Goal: Use online tool/utility: Utilize a website feature to perform a specific function

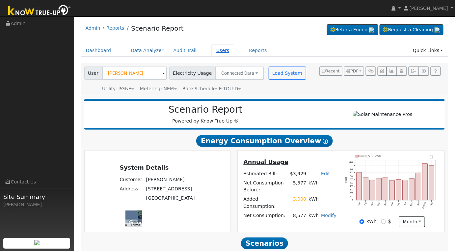
click at [212, 50] on link "Users" at bounding box center [222, 50] width 23 height 12
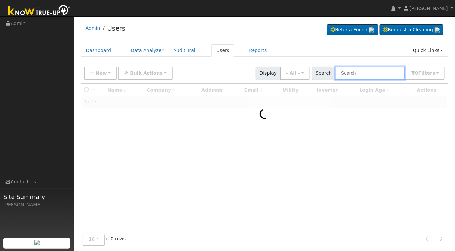
click at [376, 74] on input "text" at bounding box center [370, 72] width 70 height 13
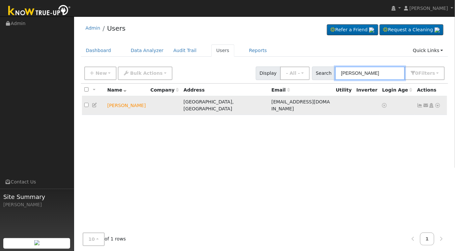
type input "ann ott"
click at [439, 103] on icon at bounding box center [438, 105] width 6 height 5
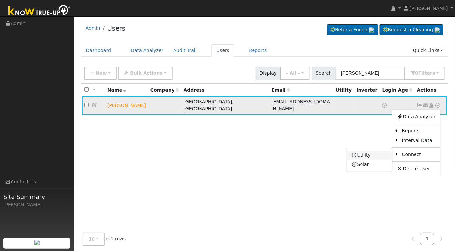
click at [377, 151] on link "Utility" at bounding box center [369, 154] width 46 height 9
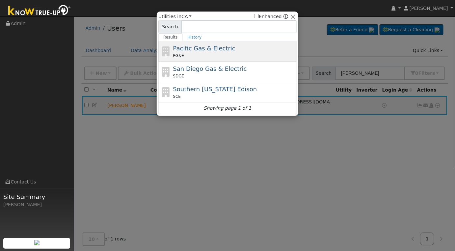
click at [251, 56] on div "PG&E" at bounding box center [234, 56] width 122 height 6
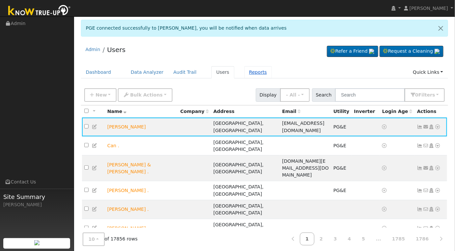
click at [245, 68] on link "Reports" at bounding box center [258, 72] width 28 height 12
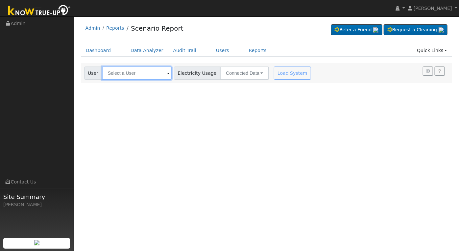
click at [140, 74] on input "text" at bounding box center [137, 72] width 70 height 13
type input "[PERSON_NAME]"
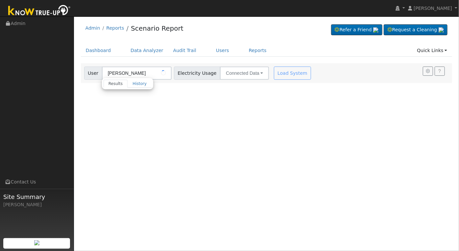
click at [165, 88] on div "User Profile First name Last name Email Email Notifications No Emails No Emails…" at bounding box center [266, 133] width 385 height 234
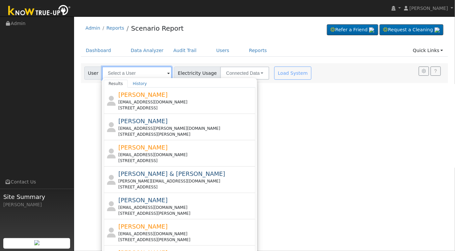
click at [143, 71] on input "text" at bounding box center [137, 72] width 70 height 13
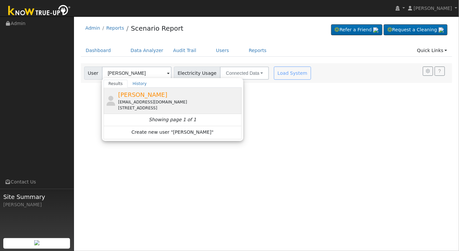
click at [157, 102] on div "[EMAIL_ADDRESS][DOMAIN_NAME]" at bounding box center [179, 102] width 122 height 6
type input "[PERSON_NAME]"
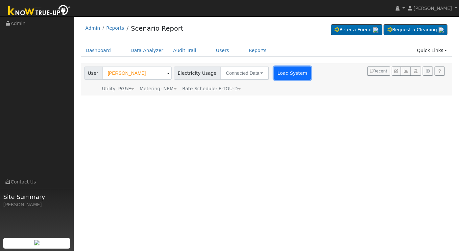
click at [274, 75] on button "Load System" at bounding box center [293, 72] width 38 height 13
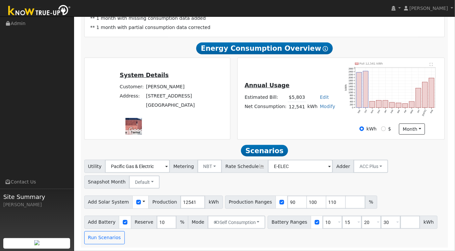
scroll to position [26, 0]
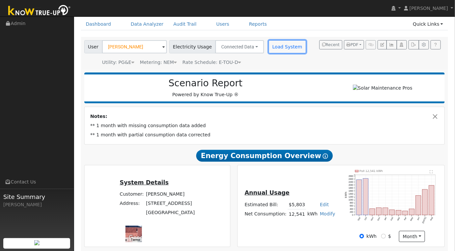
click at [280, 46] on button "Load System" at bounding box center [288, 46] width 38 height 13
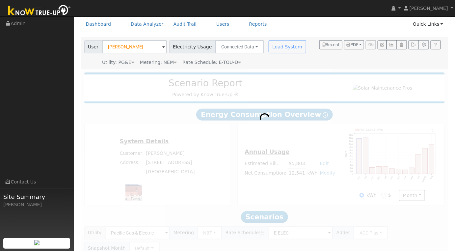
scroll to position [0, 0]
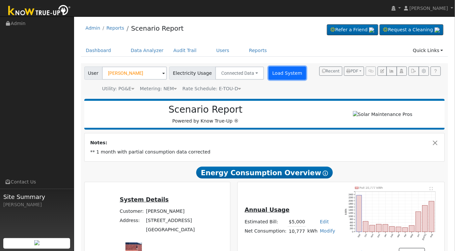
click at [276, 75] on button "Load System" at bounding box center [288, 72] width 38 height 13
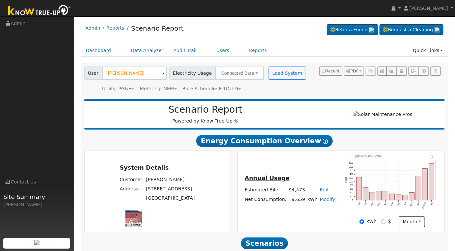
drag, startPoint x: 290, startPoint y: 203, endPoint x: 170, endPoint y: 1, distance: 234.5
click at [170, 16] on div "installed [PERSON_NAME] [PERSON_NAME] Profile My Company Help Center Terms Of S…" at bounding box center [227, 179] width 455 height 327
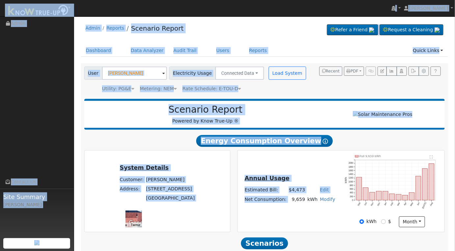
click at [371, 136] on div "Scenario Report Powered by Know True-Up ® Energy Consumption Overview Show Help…" at bounding box center [264, 217] width 367 height 244
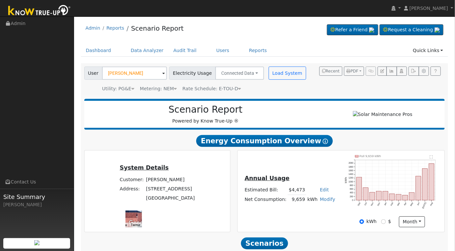
click at [430, 159] on text "" at bounding box center [431, 156] width 3 height 3
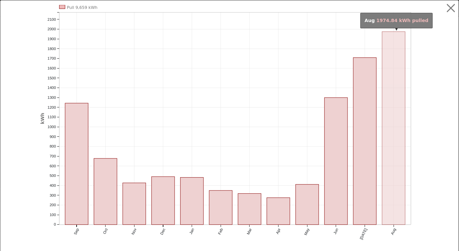
click at [402, 167] on rect "onclick=""" at bounding box center [394, 128] width 23 height 193
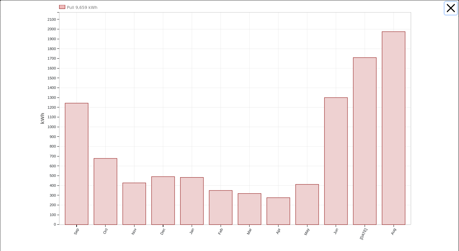
click at [447, 5] on button "button" at bounding box center [451, 8] width 13 height 13
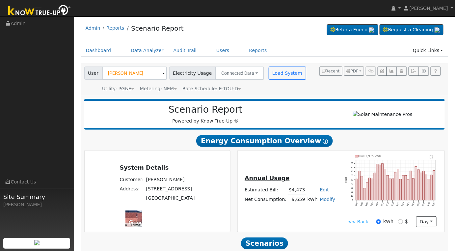
click at [431, 159] on text "" at bounding box center [431, 156] width 3 height 3
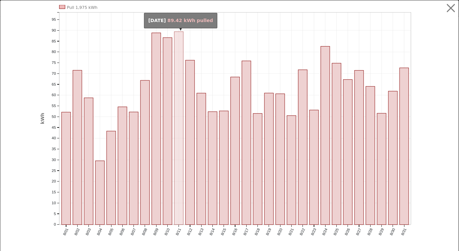
click at [177, 138] on rect "onclick=""" at bounding box center [178, 128] width 9 height 193
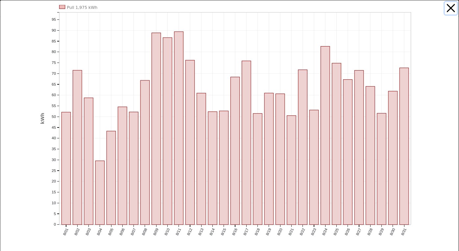
click at [449, 7] on button "button" at bounding box center [451, 8] width 13 height 13
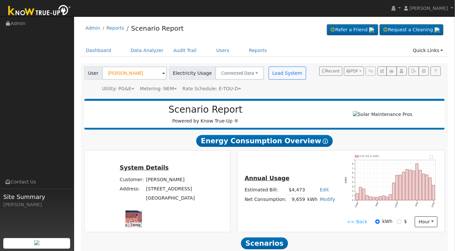
click at [431, 159] on text "" at bounding box center [431, 156] width 3 height 3
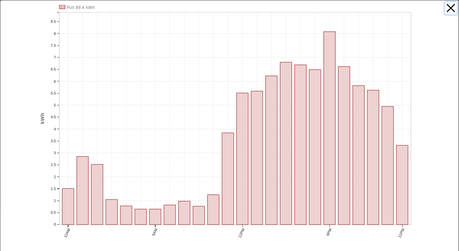
click at [449, 7] on button "button" at bounding box center [451, 8] width 13 height 13
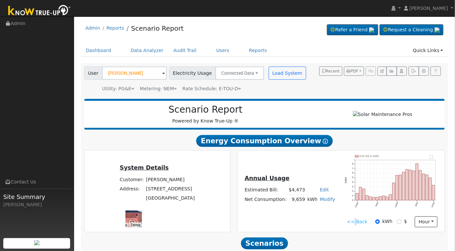
click at [358, 219] on div "<< Back kWh $ hour Hour Day Month" at bounding box center [392, 221] width 102 height 11
click at [355, 221] on link "<< Back" at bounding box center [357, 221] width 20 height 7
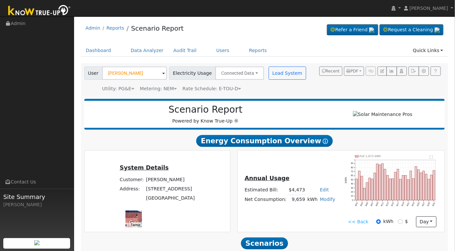
click at [359, 224] on link "<< Back" at bounding box center [358, 221] width 20 height 7
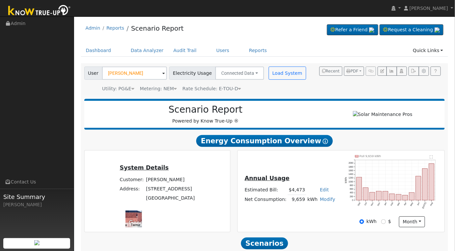
click at [432, 159] on text "" at bounding box center [431, 156] width 3 height 3
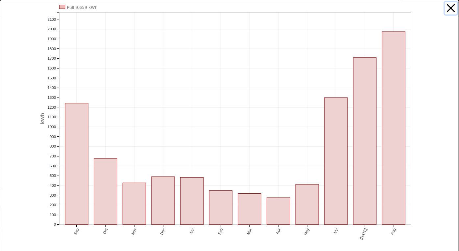
click at [448, 7] on button "button" at bounding box center [451, 8] width 13 height 13
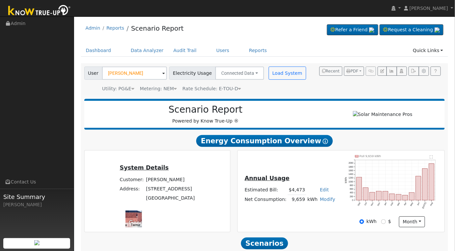
scroll to position [95, 0]
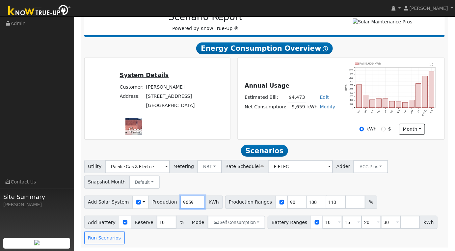
drag, startPoint x: 188, startPoint y: 201, endPoint x: 167, endPoint y: 201, distance: 20.4
click at [167, 201] on div "Add Solar System Use CSV Data Production 9659 kWh" at bounding box center [153, 201] width 139 height 13
click at [180, 205] on input "9659" at bounding box center [192, 201] width 25 height 13
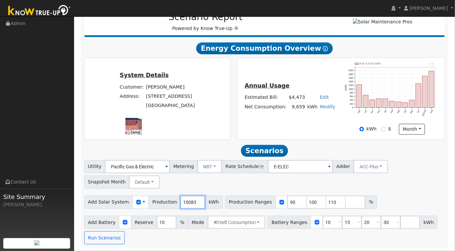
type input "10083"
click at [287, 200] on input "90" at bounding box center [297, 201] width 20 height 13
click at [287, 202] on input "90" at bounding box center [297, 201] width 20 height 13
type input "100"
type input "110"
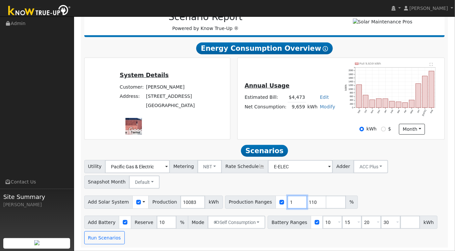
type input "110"
type input "100"
click at [322, 222] on input "10" at bounding box center [332, 222] width 20 height 13
type input "15"
type input "20"
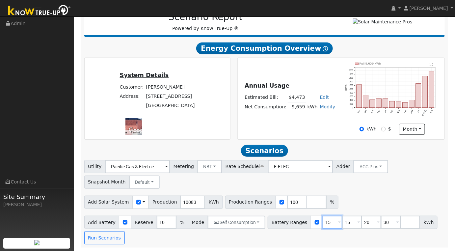
type input "30"
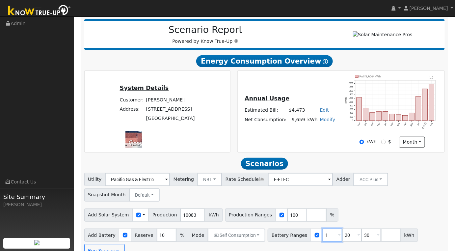
type input "20"
type input "30"
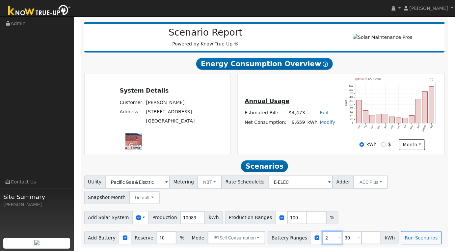
type input "30"
type input "3"
type input "20"
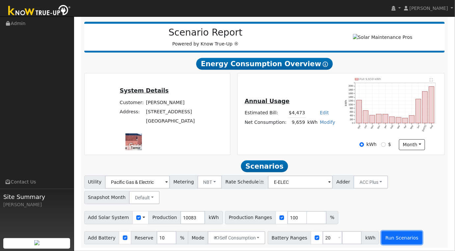
click at [387, 233] on button "Run Scenarios" at bounding box center [401, 237] width 40 height 13
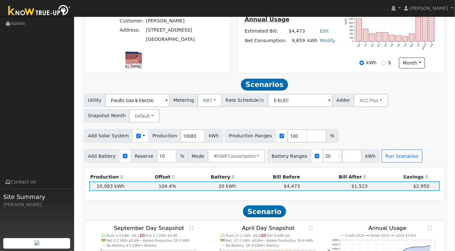
scroll to position [219, 0]
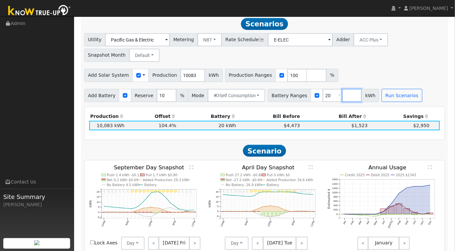
click at [342, 97] on input "number" at bounding box center [352, 95] width 20 height 13
type input "0"
type input "20"
click at [404, 94] on button "Run Scenarios" at bounding box center [421, 95] width 40 height 13
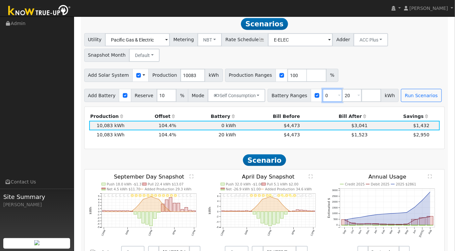
click at [322, 99] on input "0" at bounding box center [332, 95] width 20 height 13
type input "20"
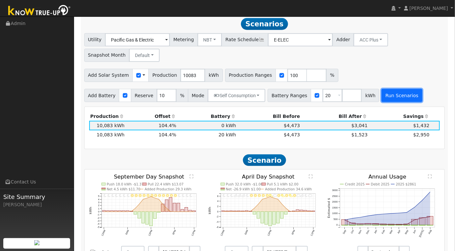
click at [392, 96] on button "Run Scenarios" at bounding box center [401, 95] width 40 height 13
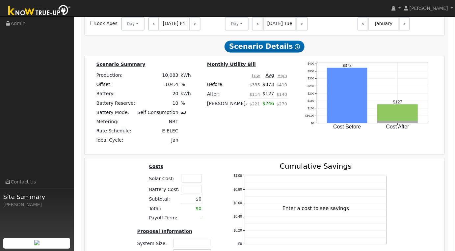
scroll to position [501, 0]
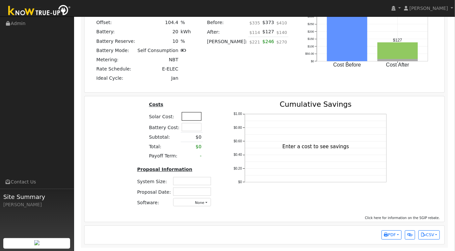
click at [193, 118] on input "text" at bounding box center [192, 116] width 20 height 8
type input "$36,000"
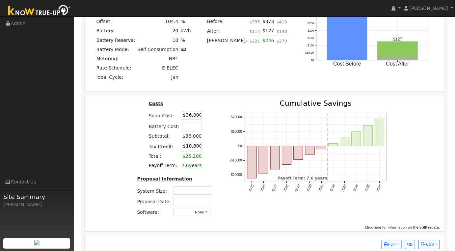
click at [217, 115] on div "Costs Solar Cost: $36,000 Battery Cost: Subtotal: $36,000 Tax Credit: $10,800 T…" at bounding box center [175, 161] width 92 height 122
click at [192, 144] on input "$10,800" at bounding box center [192, 146] width 20 height 8
click at [136, 154] on div "Costs Solar Cost: $36,000 Battery Cost: Subtotal: $36,000 Tax Credit: $10,800 T…" at bounding box center [175, 161] width 92 height 122
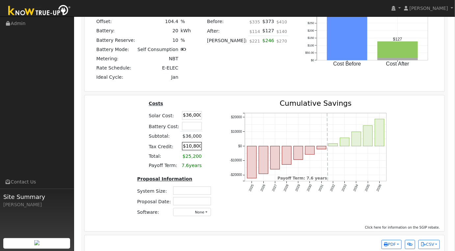
click at [192, 148] on input "$10,800" at bounding box center [192, 146] width 20 height 8
type input "$0"
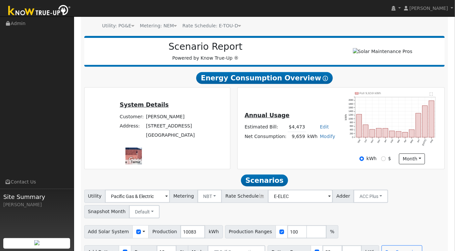
scroll to position [172, 0]
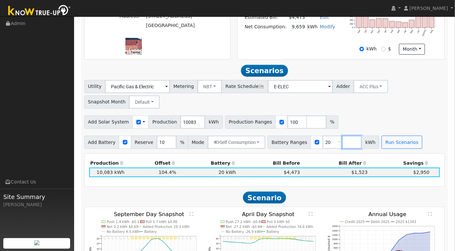
click at [342, 145] on input "number" at bounding box center [352, 142] width 20 height 13
type input "0"
type input "20"
click at [402, 141] on button "Run Scenarios" at bounding box center [421, 142] width 40 height 13
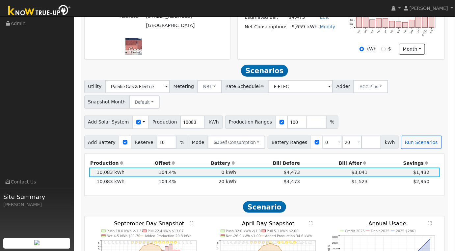
scroll to position [219, 0]
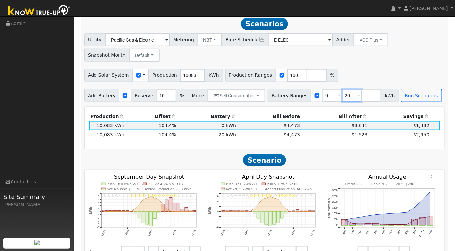
click at [342, 99] on input "20" at bounding box center [352, 95] width 20 height 13
type input "2"
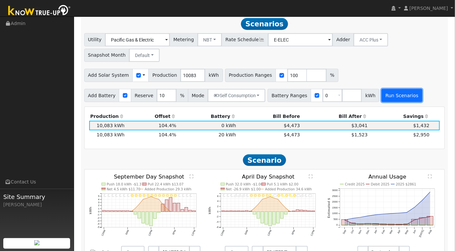
click at [388, 99] on button "Run Scenarios" at bounding box center [401, 95] width 40 height 13
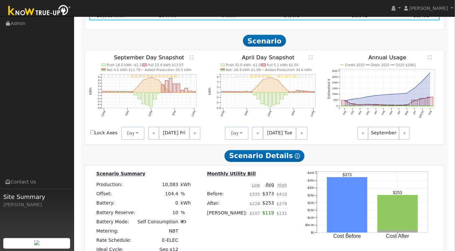
scroll to position [439, 0]
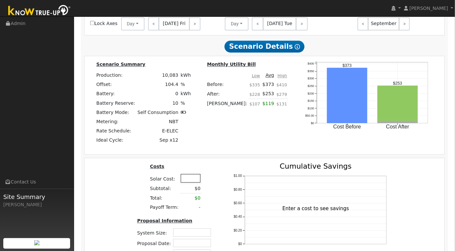
click at [188, 181] on input "text" at bounding box center [191, 178] width 20 height 8
type input "$18,000"
click at [115, 170] on div "Costs Solar Cost: $18,000 Subtotal: $0 Total: $0 Payoff Term: - Proposal Inform…" at bounding box center [264, 215] width 365 height 104
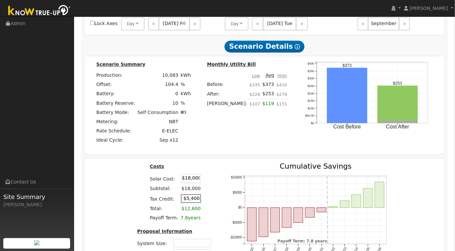
click at [190, 200] on input "$5,400" at bounding box center [191, 198] width 20 height 8
type input "$0"
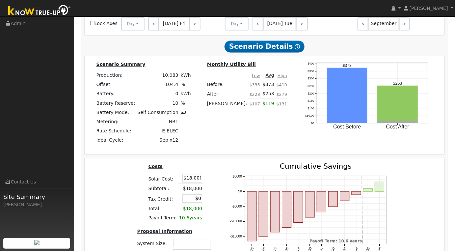
click at [143, 204] on div "Costs Solar Cost: $18,000 Subtotal: $18,000 Tax Credit: $0 Total: $18,000 Payof…" at bounding box center [175, 218] width 92 height 111
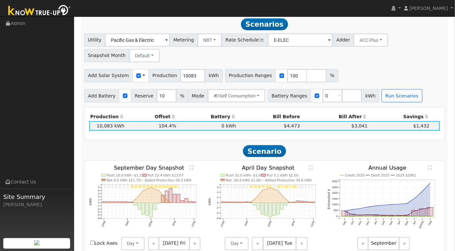
scroll to position [219, 0]
click at [342, 98] on input "number" at bounding box center [352, 95] width 20 height 13
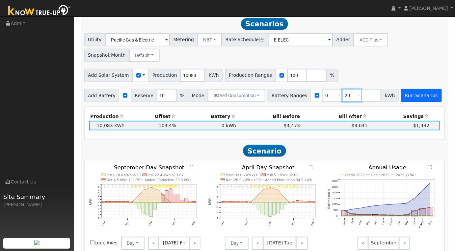
type input "20"
click at [401, 92] on button "Run Scenarios" at bounding box center [421, 95] width 40 height 13
